Goal: Task Accomplishment & Management: Manage account settings

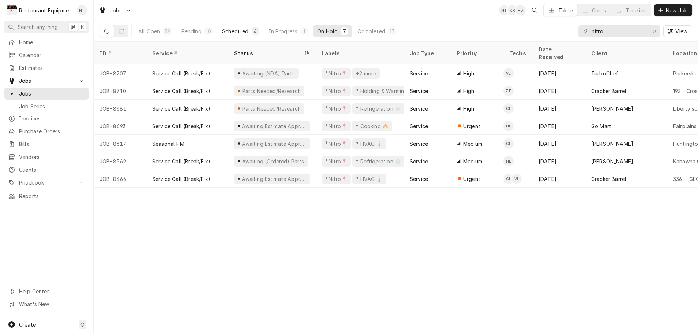
click at [239, 33] on div "Scheduled" at bounding box center [235, 31] width 26 height 8
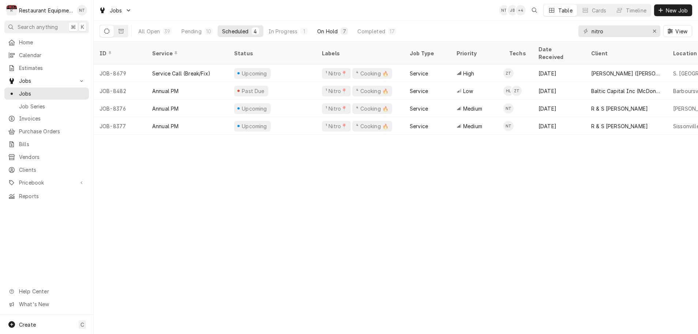
click at [337, 31] on button "On Hold 7" at bounding box center [333, 31] width 40 height 12
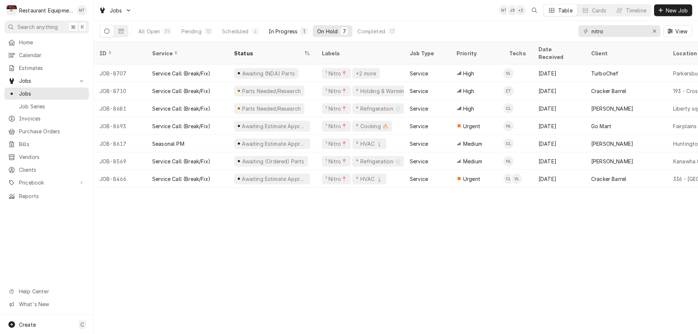
click at [282, 34] on div "In Progress" at bounding box center [283, 31] width 29 height 8
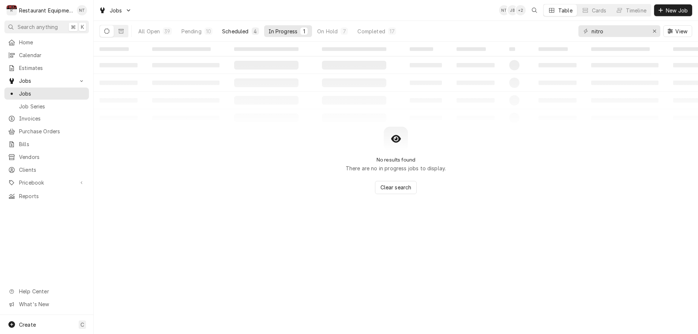
click at [244, 31] on div "Scheduled" at bounding box center [235, 31] width 26 height 8
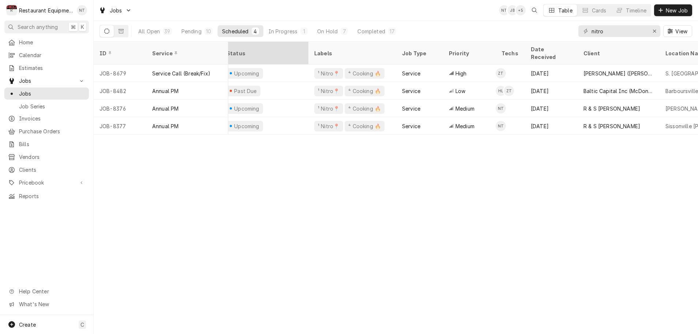
scroll to position [0, 13]
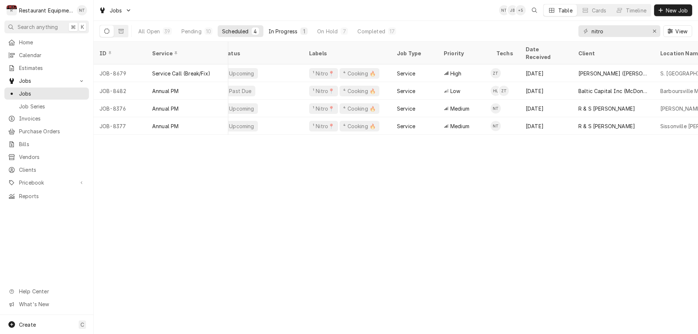
click at [291, 31] on div "In Progress" at bounding box center [283, 31] width 29 height 8
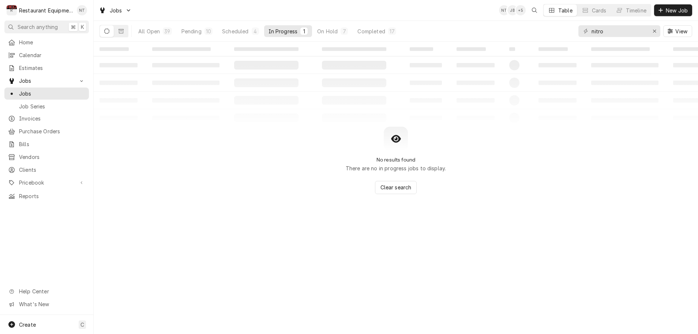
scroll to position [0, 0]
click at [291, 31] on div "In Progress" at bounding box center [283, 31] width 29 height 8
click at [316, 32] on button "On Hold 7" at bounding box center [333, 31] width 40 height 12
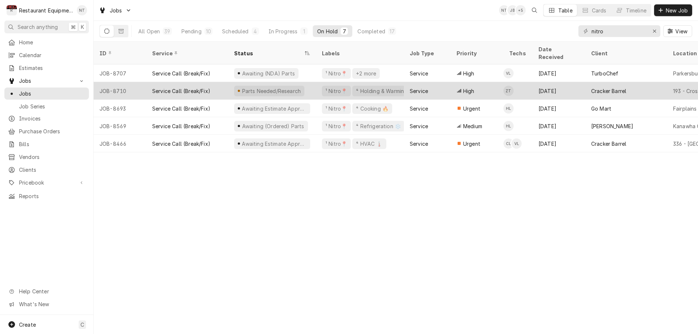
click at [304, 82] on div "Parts Needed/Research" at bounding box center [272, 91] width 88 height 18
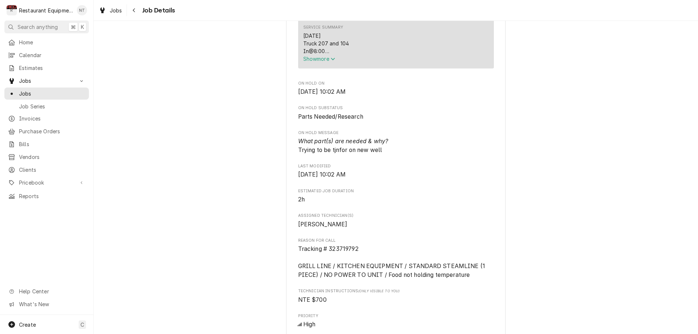
scroll to position [0, 0]
click at [335, 61] on icon "Service Summary" at bounding box center [333, 58] width 4 height 5
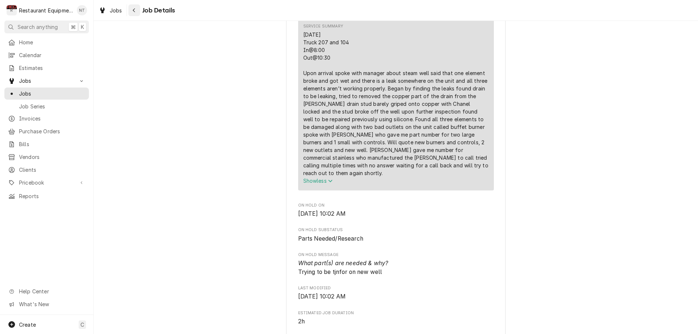
click at [133, 11] on icon "Navigate back" at bounding box center [133, 10] width 3 height 5
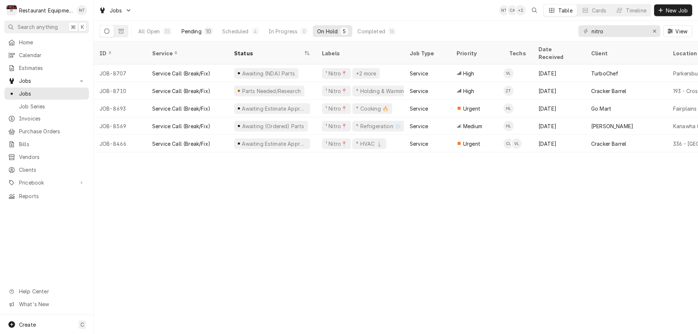
click at [201, 32] on div "Pending" at bounding box center [192, 31] width 20 height 8
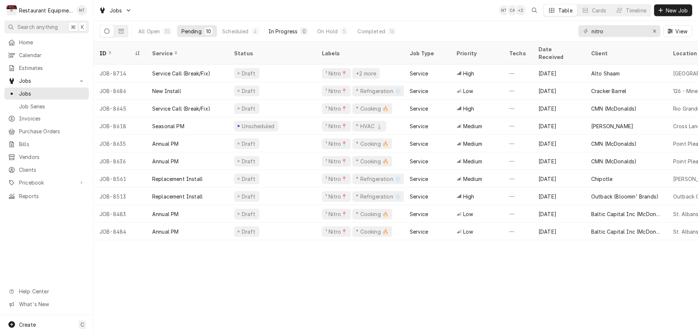
click at [280, 34] on div "In Progress" at bounding box center [283, 31] width 29 height 8
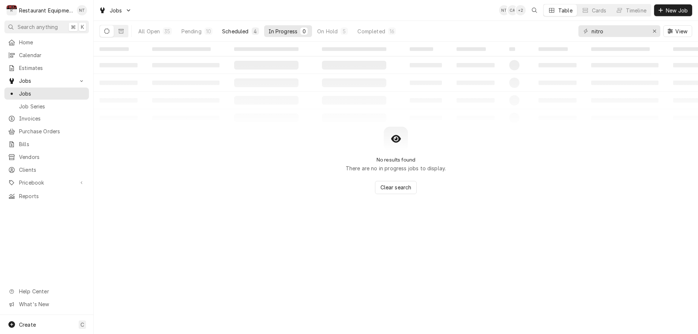
click at [243, 32] on div "Scheduled" at bounding box center [235, 31] width 26 height 8
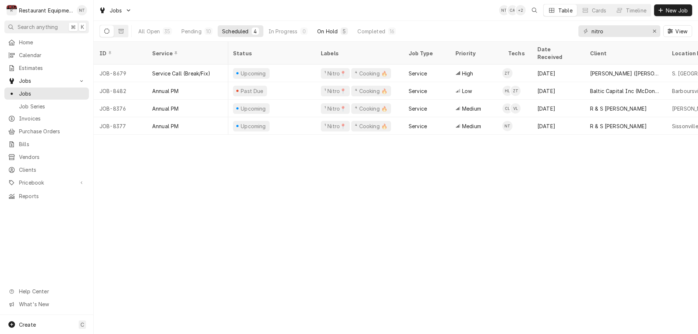
click at [319, 31] on div "On Hold" at bounding box center [327, 31] width 20 height 8
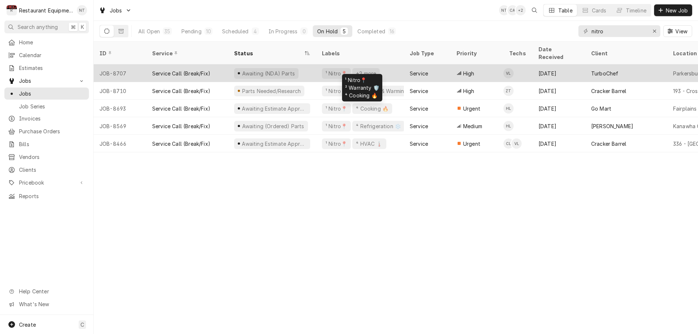
click at [386, 64] on div "¹ Nitro📍 +2 more" at bounding box center [360, 73] width 88 height 18
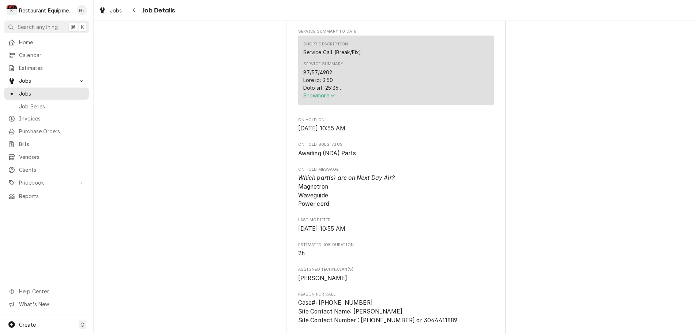
scroll to position [288, 0]
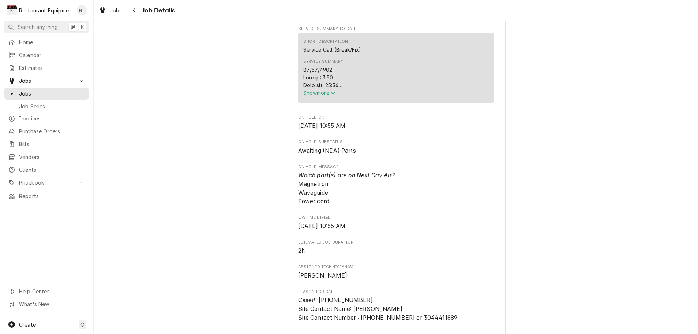
click at [334, 94] on icon "Service Summary" at bounding box center [333, 93] width 4 height 3
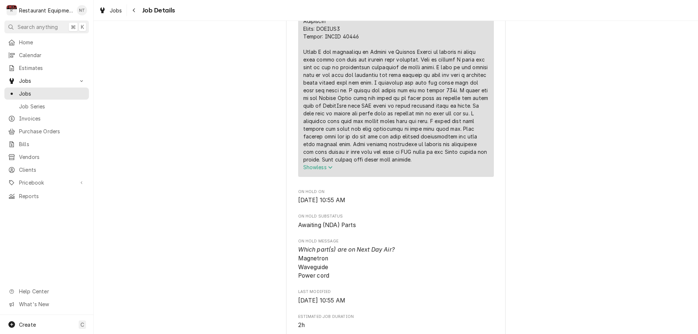
scroll to position [376, 0]
click at [135, 12] on div "Navigate back" at bounding box center [134, 10] width 7 height 7
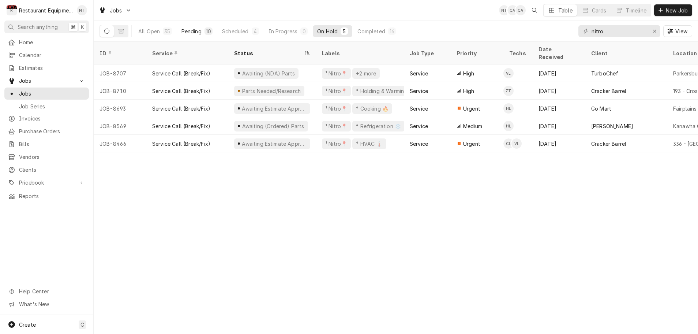
click at [199, 31] on div "Pending" at bounding box center [192, 31] width 20 height 8
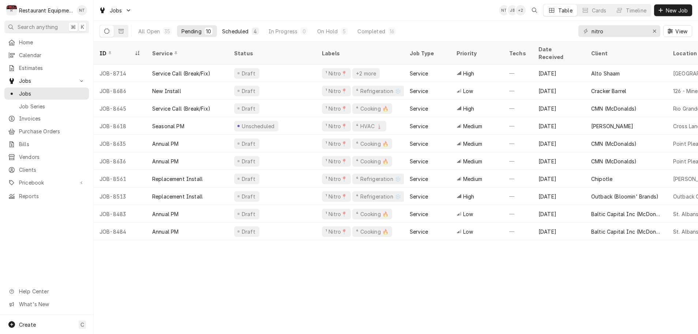
click at [238, 31] on div "Scheduled" at bounding box center [235, 31] width 26 height 8
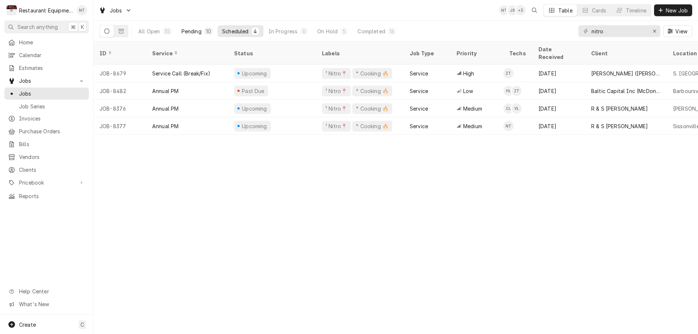
click at [201, 32] on div "Pending" at bounding box center [192, 31] width 20 height 8
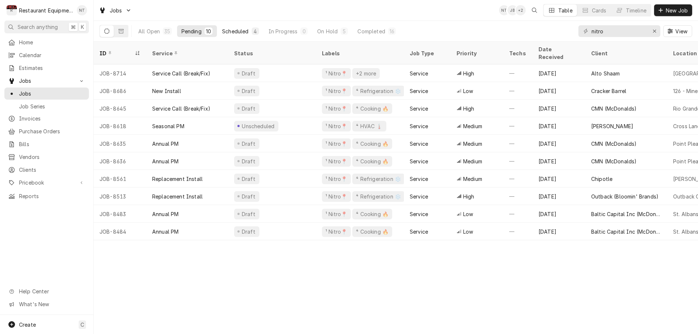
click at [232, 33] on div "Scheduled" at bounding box center [235, 31] width 26 height 8
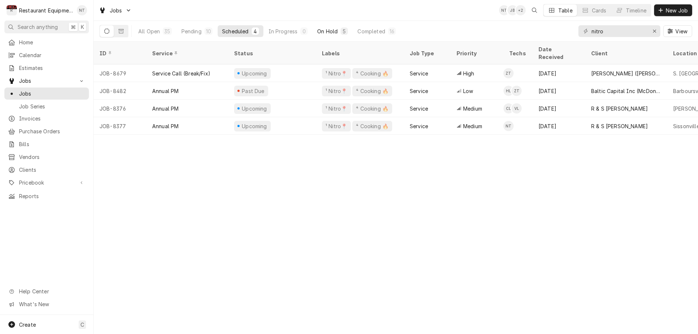
click at [326, 30] on div "On Hold" at bounding box center [327, 31] width 20 height 8
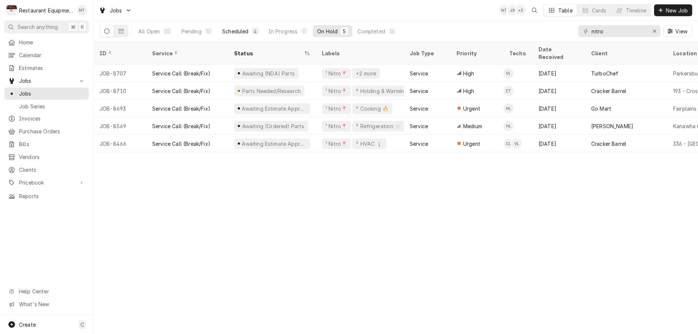
click at [242, 31] on div "Scheduled" at bounding box center [235, 31] width 26 height 8
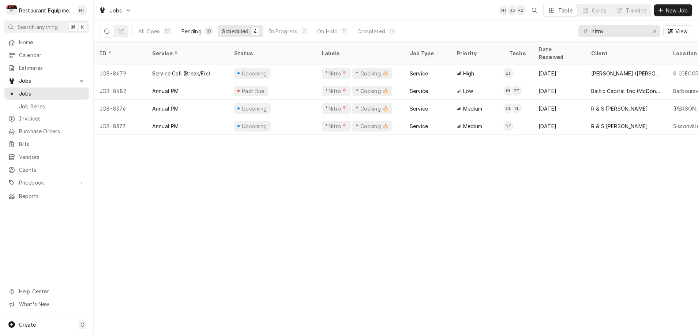
click at [202, 34] on button "Pending 10" at bounding box center [197, 31] width 40 height 12
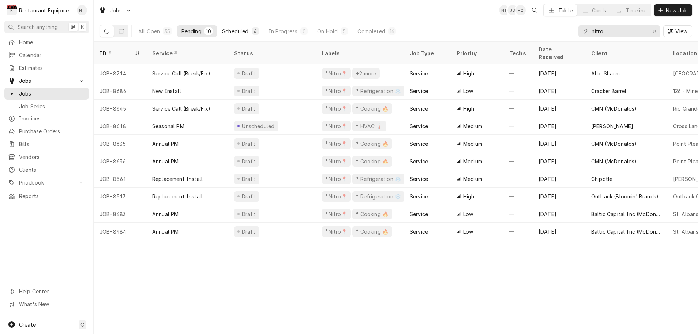
click at [239, 34] on div "Scheduled" at bounding box center [235, 31] width 26 height 8
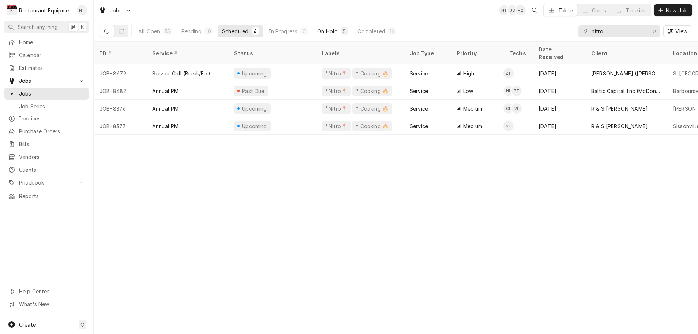
click at [323, 31] on div "On Hold" at bounding box center [327, 31] width 20 height 8
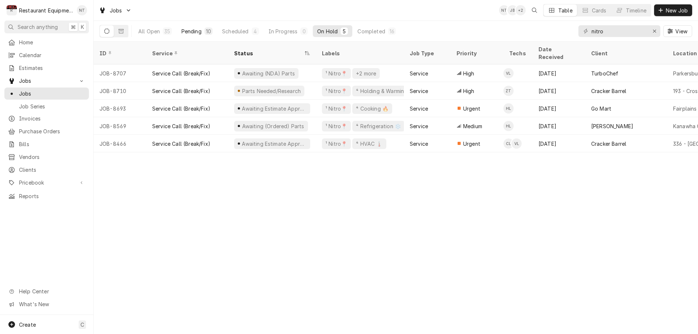
scroll to position [0, 1]
click at [196, 32] on div "Pending" at bounding box center [192, 31] width 20 height 8
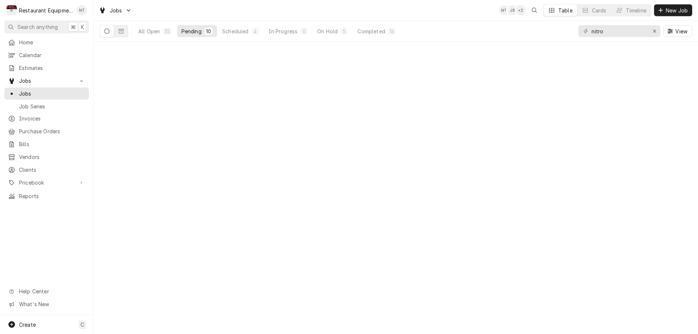
scroll to position [0, 0]
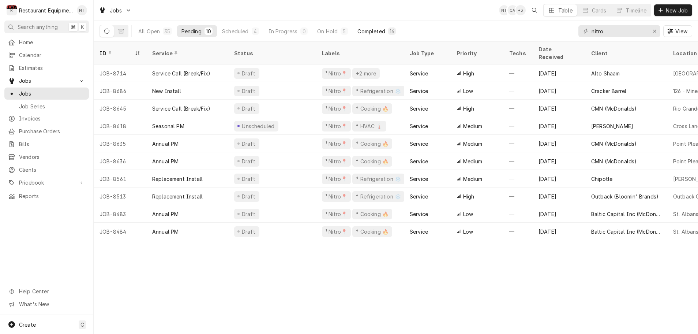
click at [363, 31] on div "Completed" at bounding box center [371, 31] width 27 height 8
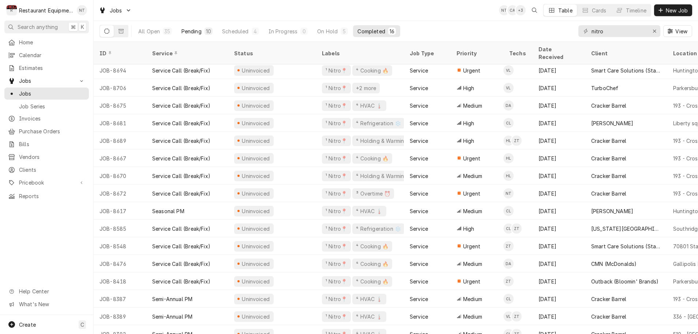
scroll to position [0, 1]
click at [199, 33] on div "Pending" at bounding box center [192, 31] width 20 height 8
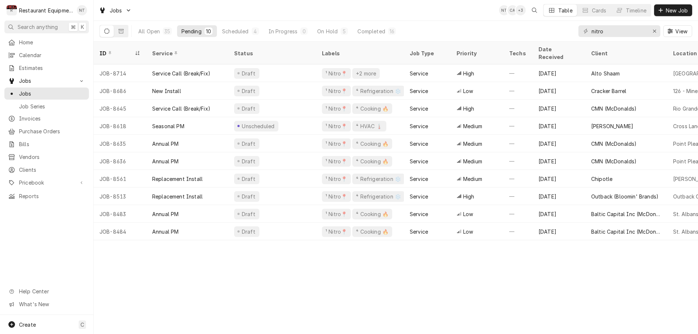
scroll to position [0, 0]
click at [656, 31] on icon "Erase input" at bounding box center [655, 31] width 4 height 5
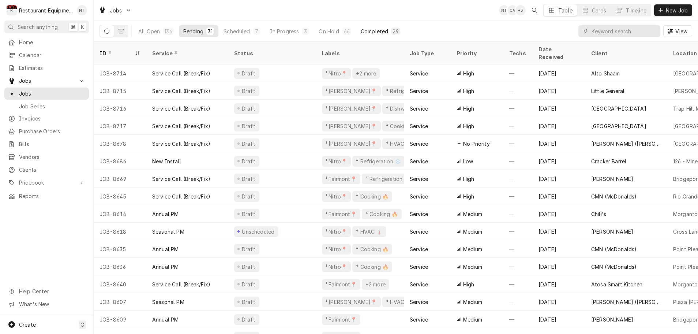
click at [384, 33] on div "Completed" at bounding box center [374, 31] width 27 height 8
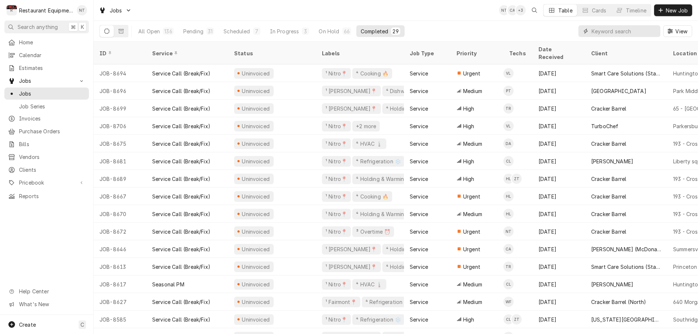
click at [595, 33] on input "Dynamic Content Wrapper" at bounding box center [624, 31] width 65 height 12
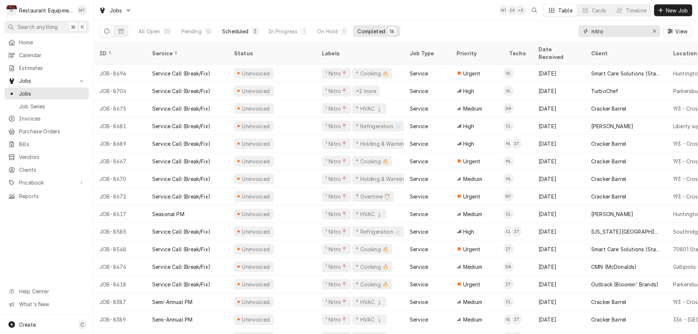
type input "nitro"
click at [239, 32] on div "Scheduled" at bounding box center [235, 31] width 26 height 8
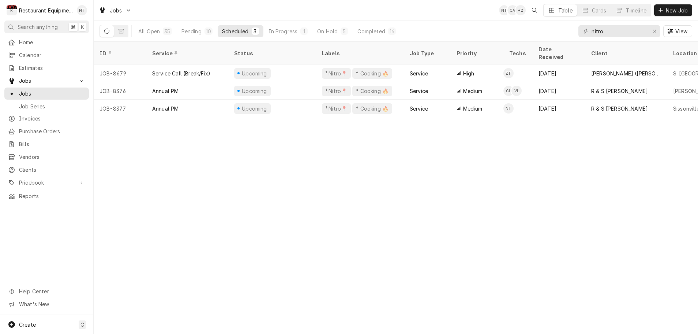
scroll to position [0, 0]
click at [197, 31] on div "Pending" at bounding box center [192, 31] width 20 height 8
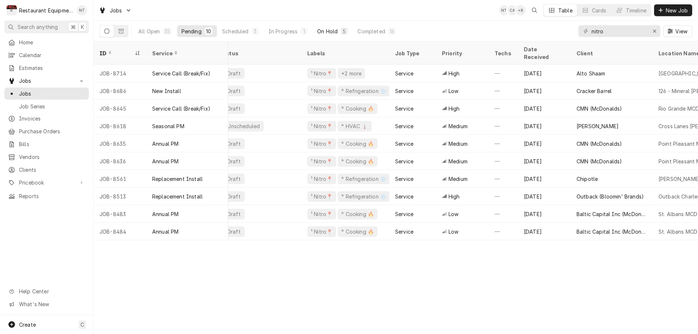
scroll to position [0, 0]
click at [326, 33] on div "On Hold" at bounding box center [327, 31] width 20 height 8
